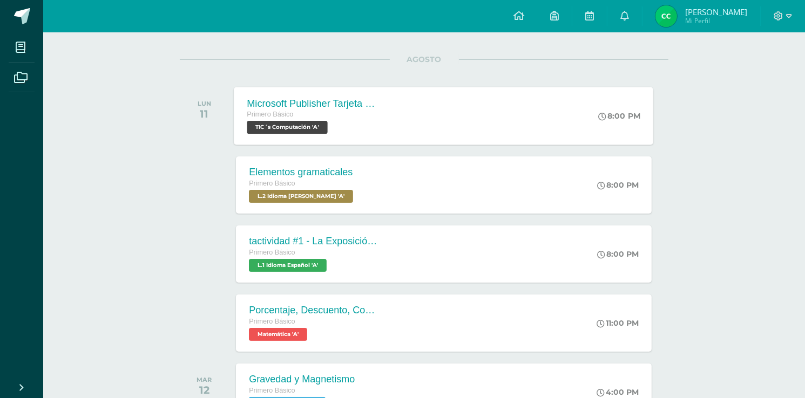
scroll to position [43, 0]
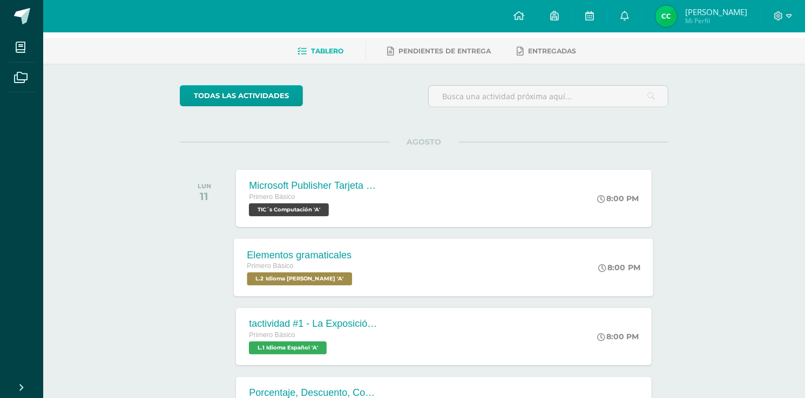
click at [345, 279] on span "L.2 Idioma [PERSON_NAME] 'A'" at bounding box center [299, 279] width 105 height 13
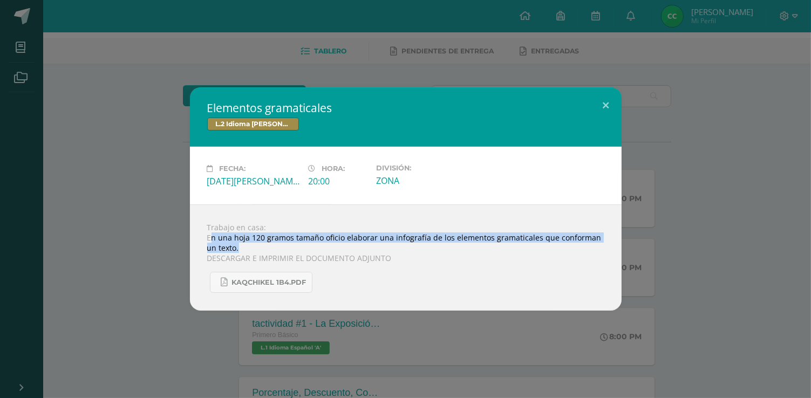
drag, startPoint x: 213, startPoint y: 235, endPoint x: 557, endPoint y: 247, distance: 345.1
click at [559, 247] on div "Trabajo en casa: En una hoja 120 gramos tamaño oficio elaborar una infografía d…" at bounding box center [406, 258] width 432 height 106
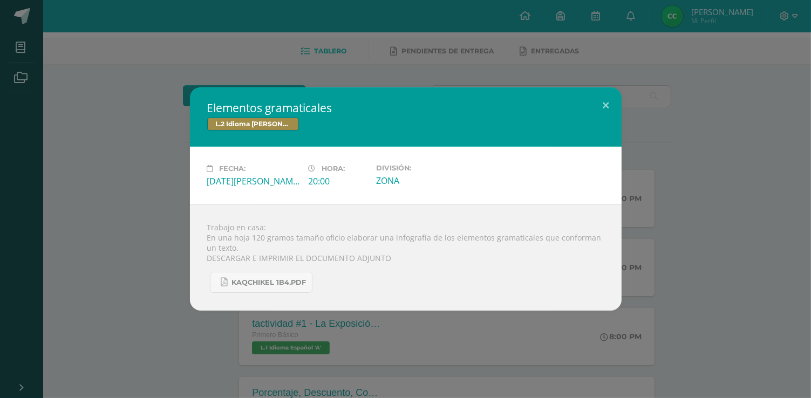
drag, startPoint x: 420, startPoint y: 268, endPoint x: 347, endPoint y: 255, distance: 74.5
click at [419, 268] on div "KAQCHIKEL 1B4.pdf" at bounding box center [405, 278] width 397 height 30
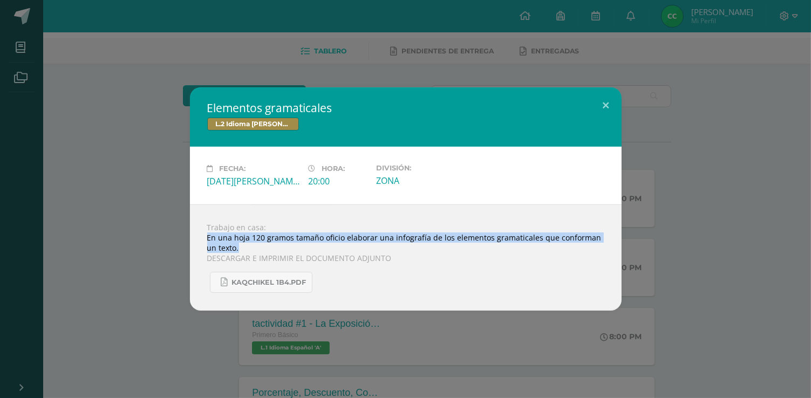
drag, startPoint x: 208, startPoint y: 236, endPoint x: 696, endPoint y: 253, distance: 488.7
click at [703, 253] on div "Elementos gramaticales L.2 Idioma [PERSON_NAME] Fecha: [DATE][PERSON_NAME] Hora…" at bounding box center [405, 198] width 803 height 223
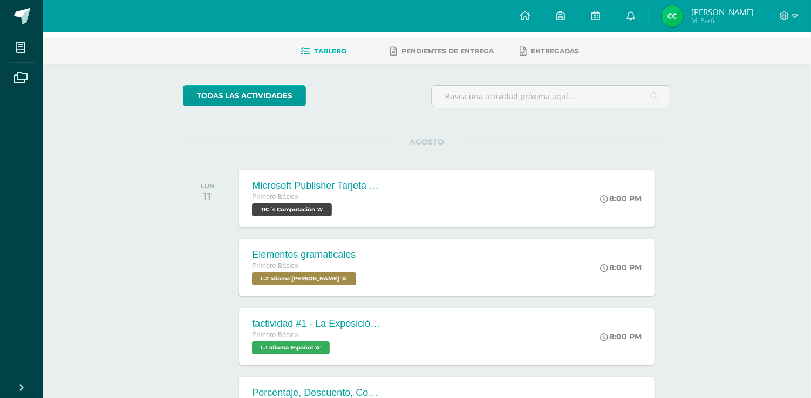
click at [511, 253] on div "Trabajo en casa: En una hoja 120 gramos tamaño oficio elaborar una infografía d…" at bounding box center [406, 252] width 389 height 96
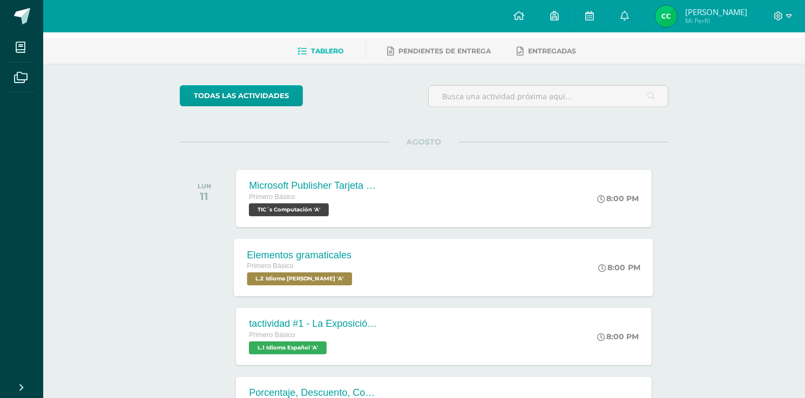
click at [369, 270] on div "Elementos gramaticales Primero Básico L.2 Idioma [PERSON_NAME] 'A' 8:00 PM Elem…" at bounding box center [443, 268] width 419 height 58
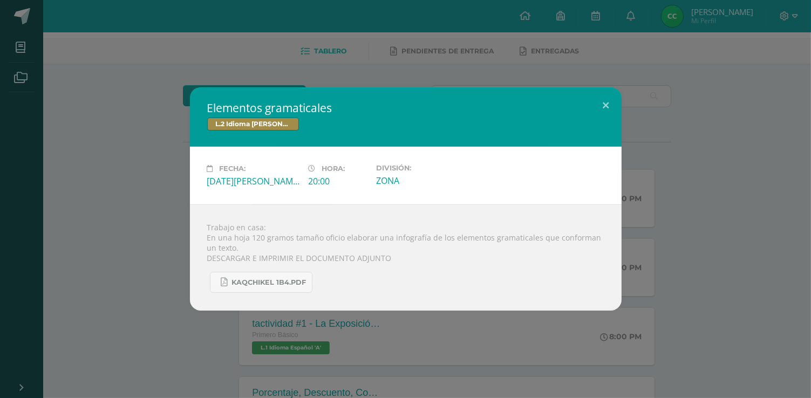
click at [132, 243] on div "Elementos gramaticales L.2 Idioma [PERSON_NAME] Fecha: [DATE][PERSON_NAME] Hora…" at bounding box center [405, 198] width 803 height 223
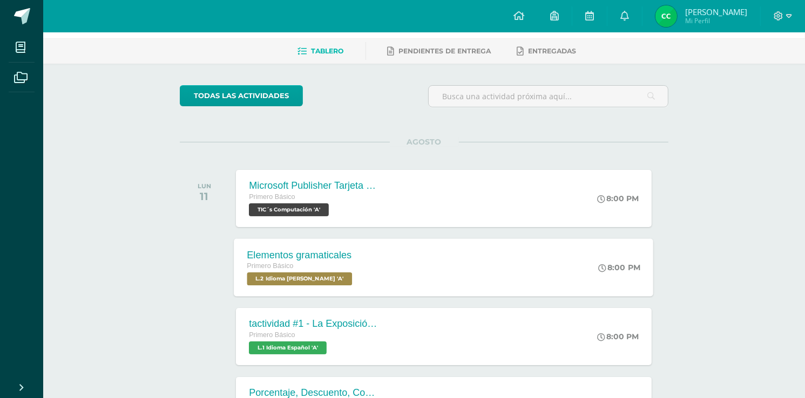
click at [372, 264] on div "Elementos gramaticales Primero Básico L.2 Idioma [PERSON_NAME] 'A' 8:00 PM Elem…" at bounding box center [443, 268] width 419 height 58
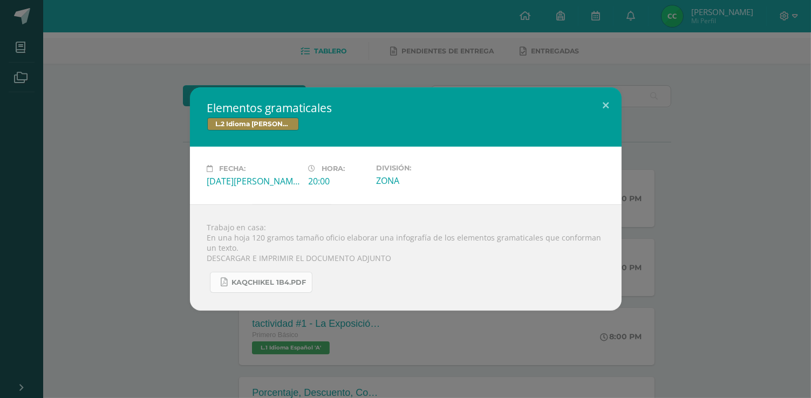
click at [229, 288] on link "KAQCHIKEL 1B4.pdf" at bounding box center [261, 282] width 103 height 21
click at [139, 215] on div "Elementos gramaticales L.2 Idioma [PERSON_NAME] Fecha: [DATE][PERSON_NAME] Hora…" at bounding box center [405, 198] width 803 height 223
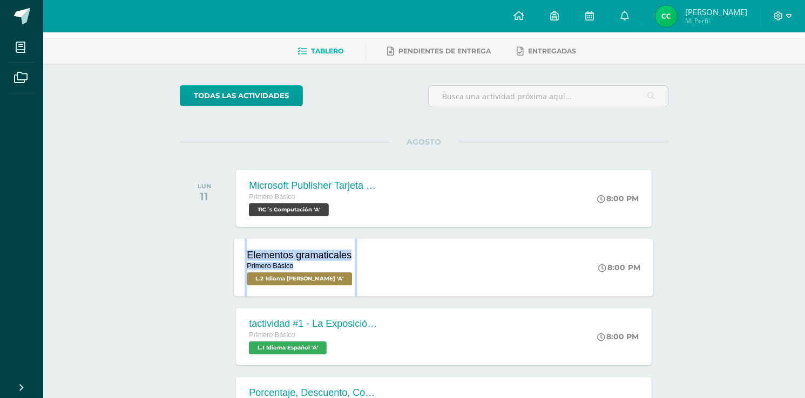
drag, startPoint x: 244, startPoint y: 256, endPoint x: 403, endPoint y: 291, distance: 163.0
click at [370, 272] on div "Elementos gramaticales Primero Básico L.2 Idioma [PERSON_NAME] 'A' 8:00 PM Elem…" at bounding box center [443, 268] width 419 height 58
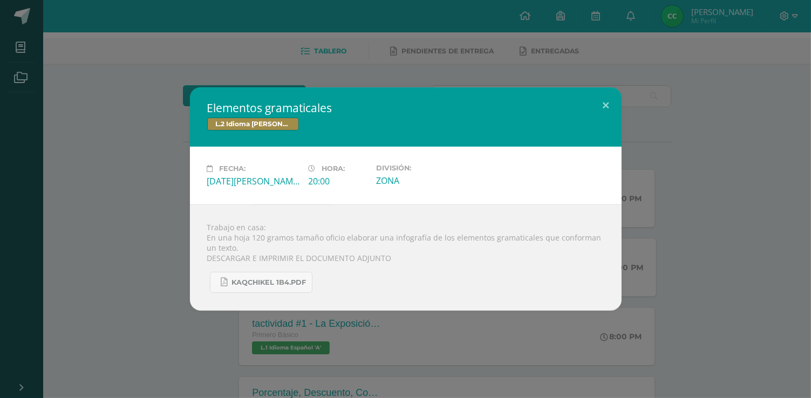
click at [313, 4] on div "Elementos gramaticales L.2 Idioma [PERSON_NAME] Fecha: [DATE][PERSON_NAME] Hora…" at bounding box center [405, 199] width 811 height 398
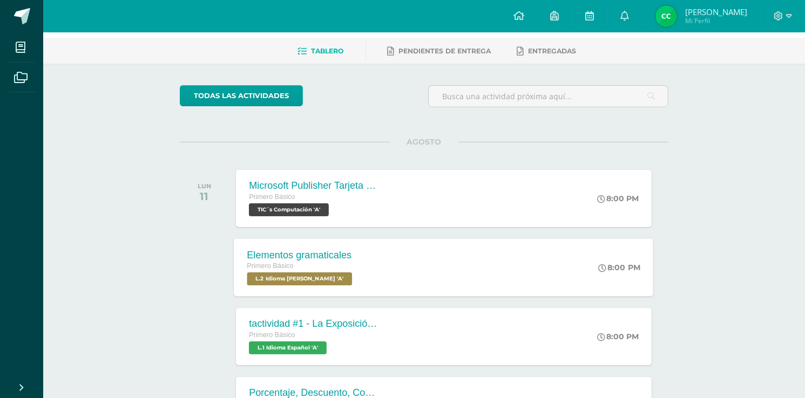
click at [337, 257] on div "Elementos gramaticales" at bounding box center [301, 254] width 108 height 11
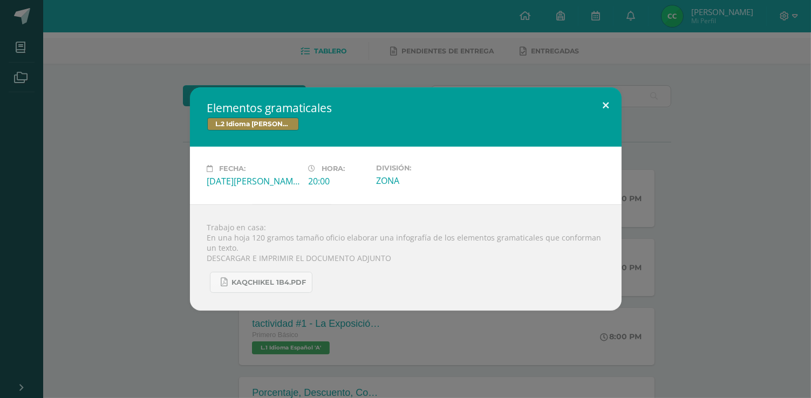
click at [607, 101] on button at bounding box center [606, 105] width 31 height 37
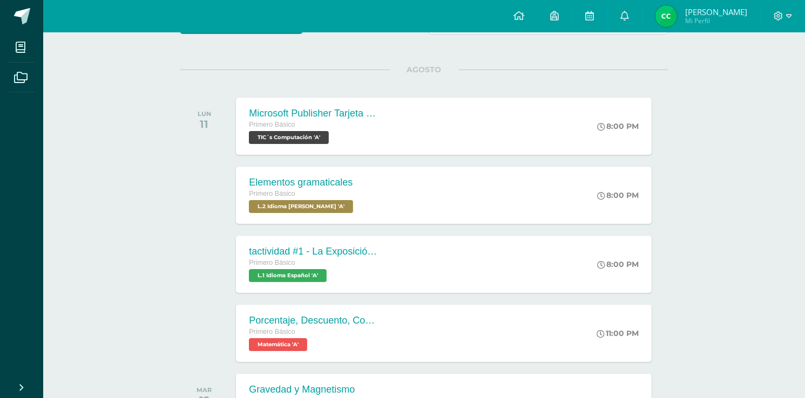
scroll to position [130, 0]
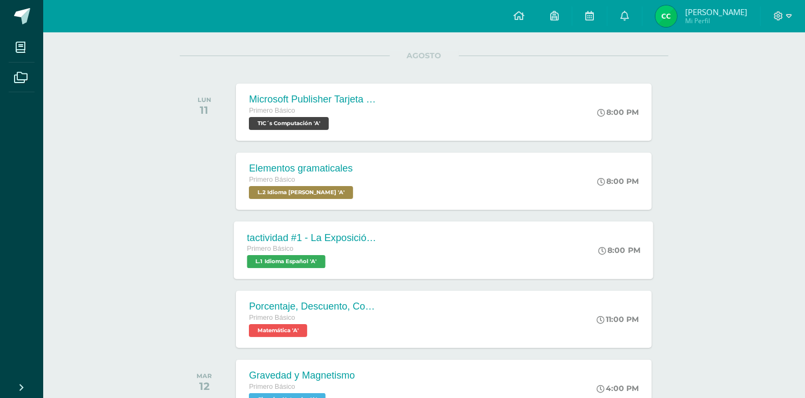
click at [295, 259] on span "L.1 Idioma Español 'A'" at bounding box center [286, 261] width 78 height 13
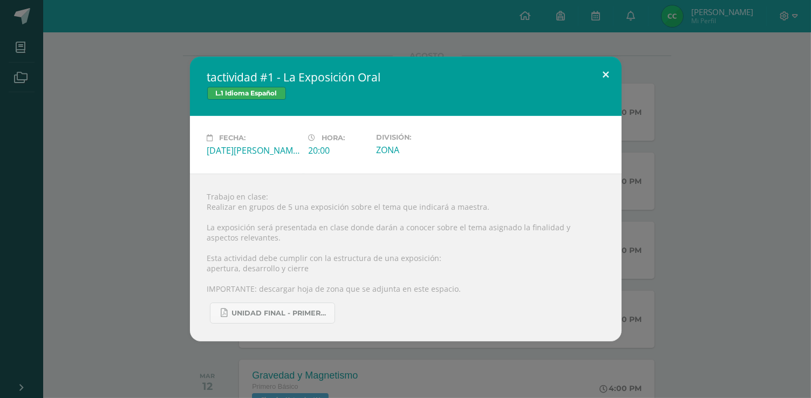
click at [609, 74] on button at bounding box center [606, 75] width 31 height 37
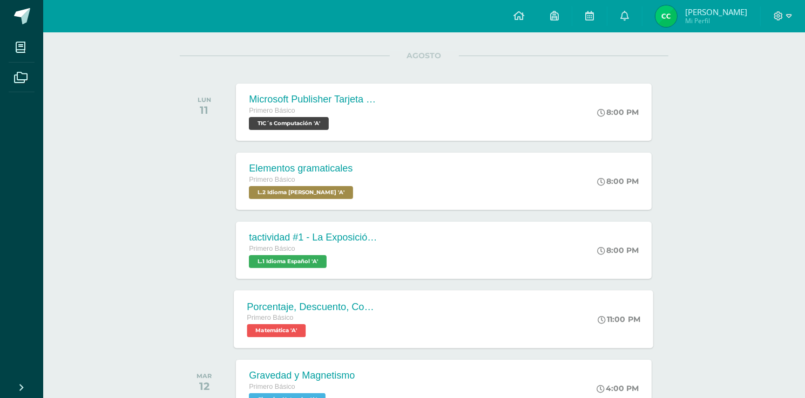
click at [283, 331] on span "Matemática 'A'" at bounding box center [276, 330] width 59 height 13
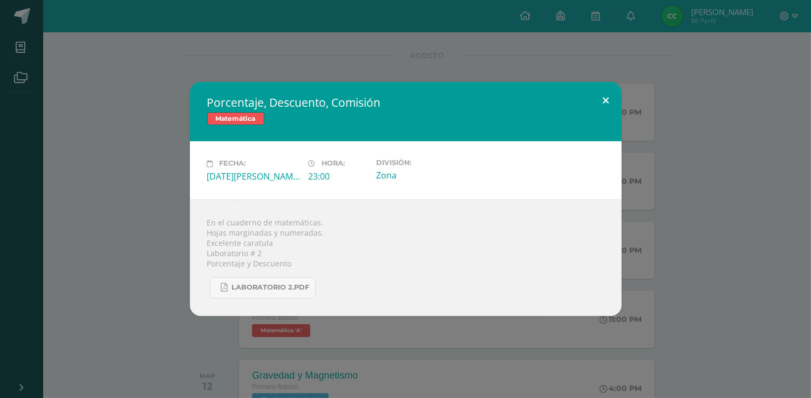
click at [606, 100] on button at bounding box center [606, 100] width 31 height 37
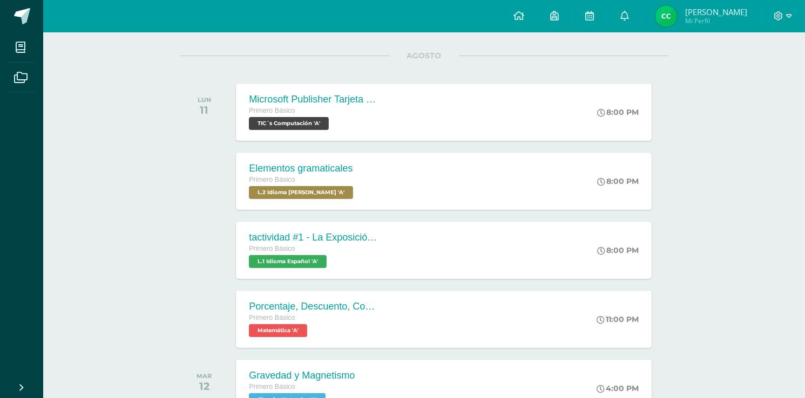
scroll to position [173, 0]
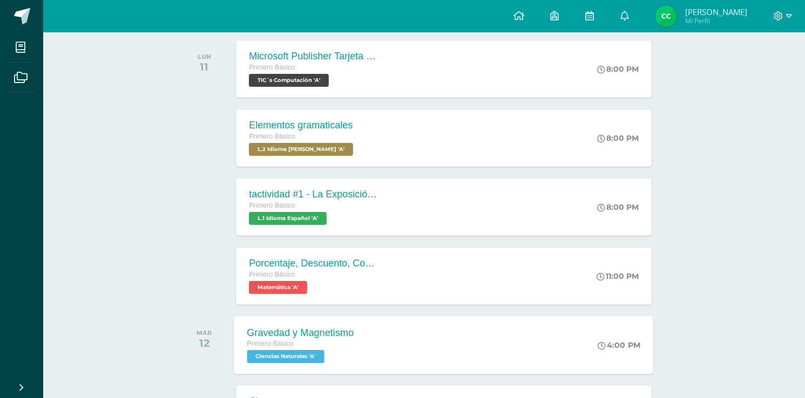
click at [289, 353] on span "Ciencias Naturales 'A'" at bounding box center [285, 356] width 77 height 13
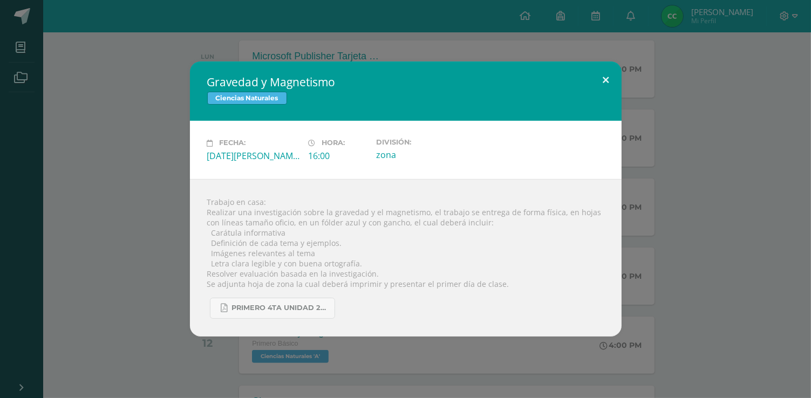
click at [603, 84] on button at bounding box center [606, 80] width 31 height 37
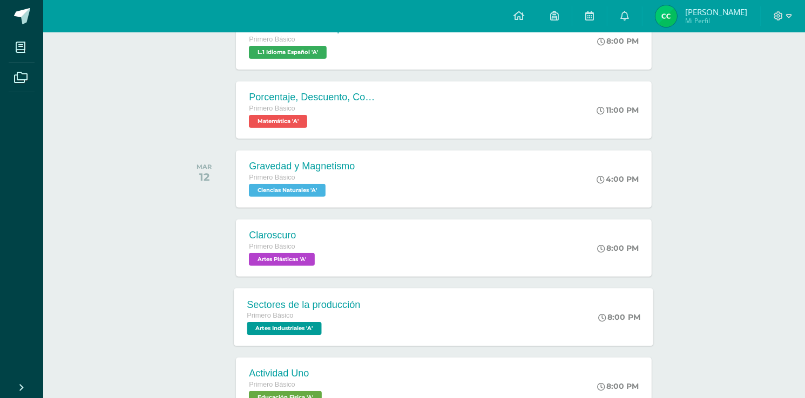
scroll to position [345, 0]
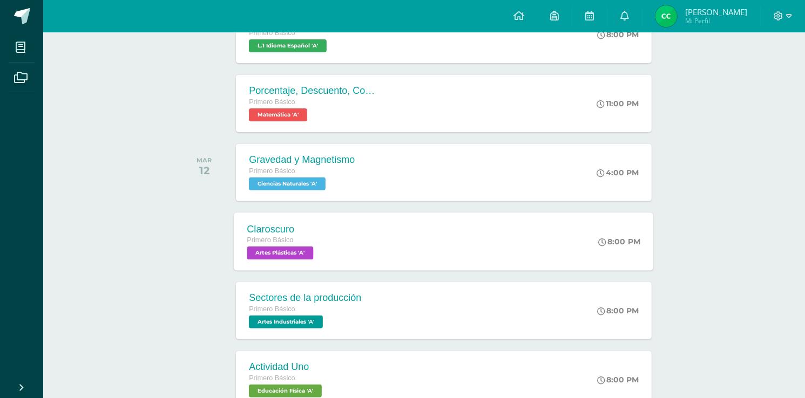
click at [281, 253] on span "Artes Plásticas 'A'" at bounding box center [280, 253] width 66 height 13
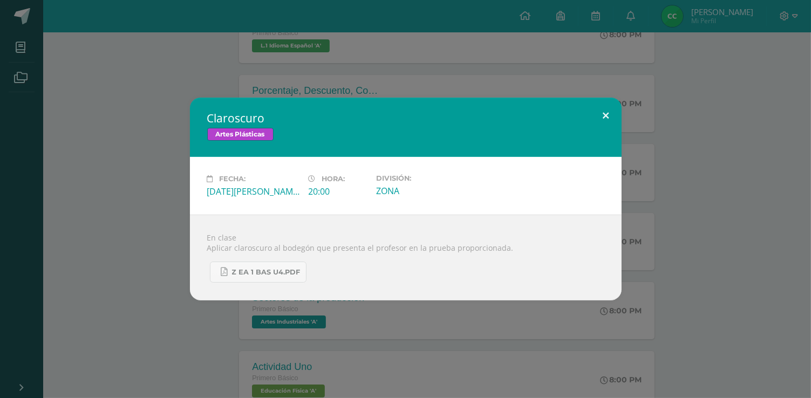
click at [608, 114] on button at bounding box center [606, 116] width 31 height 37
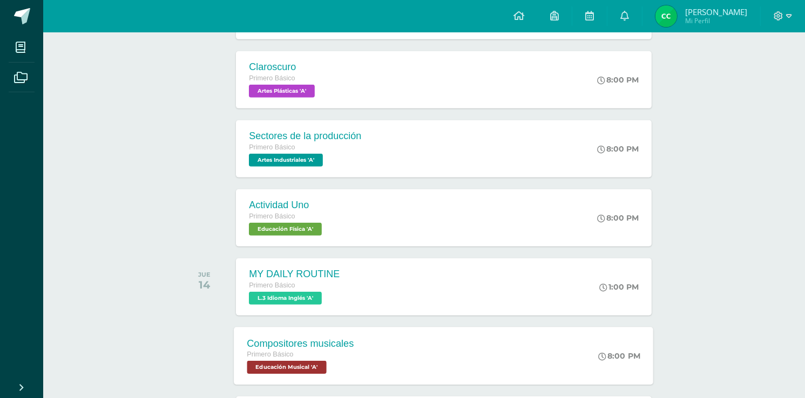
scroll to position [518, 0]
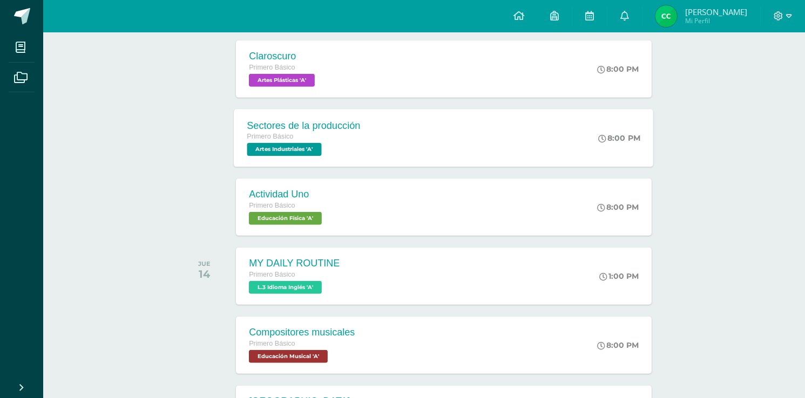
click at [296, 146] on span "Artes Industriales 'A'" at bounding box center [284, 149] width 74 height 13
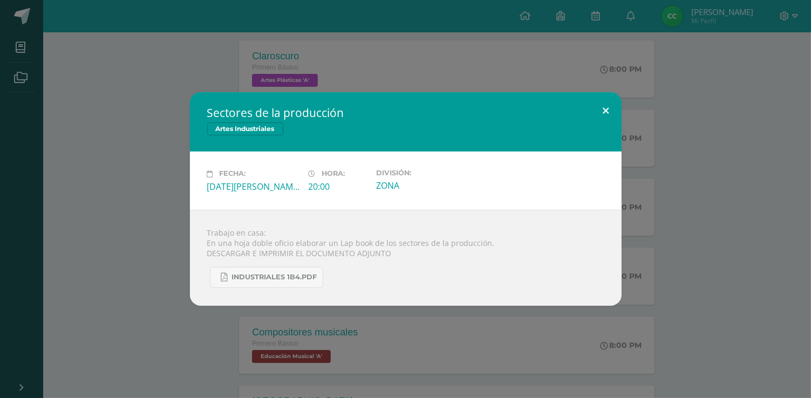
click at [608, 110] on button at bounding box center [606, 110] width 31 height 37
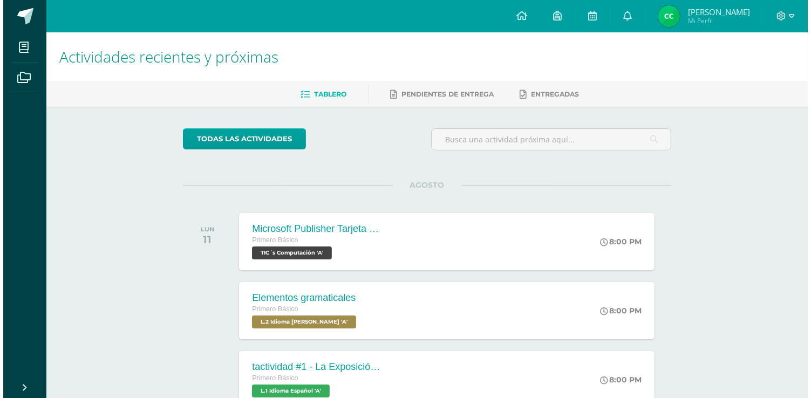
scroll to position [43, 0]
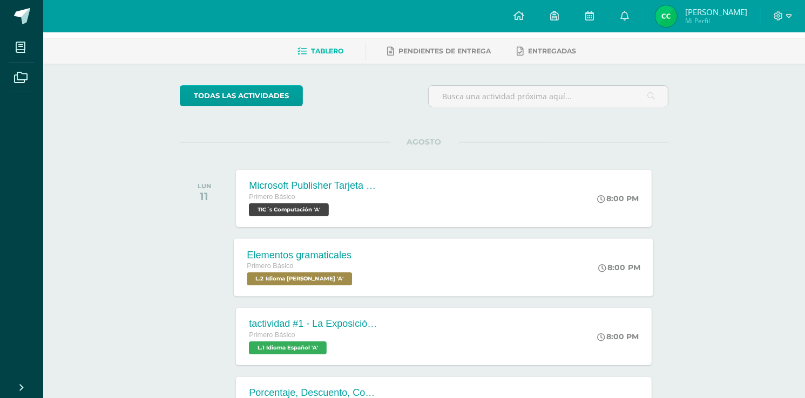
click at [356, 261] on div "Elementos gramaticales Primero Básico L.2 Idioma [PERSON_NAME] 'A'" at bounding box center [301, 268] width 134 height 58
